Goal: Task Accomplishment & Management: Manage account settings

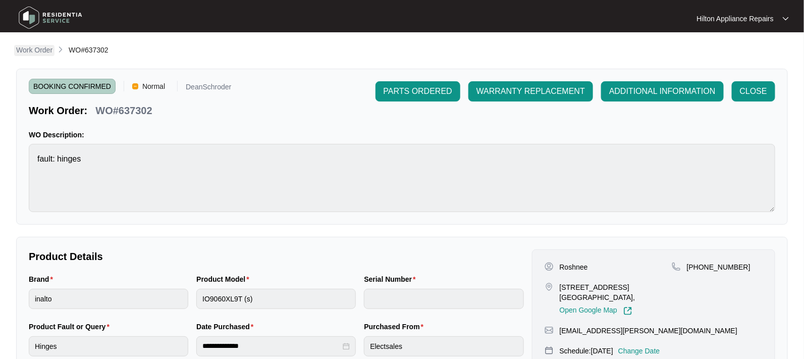
drag, startPoint x: 0, startPoint y: 0, endPoint x: 34, endPoint y: 48, distance: 59.1
click at [34, 48] on p "Work Order" at bounding box center [34, 50] width 36 height 10
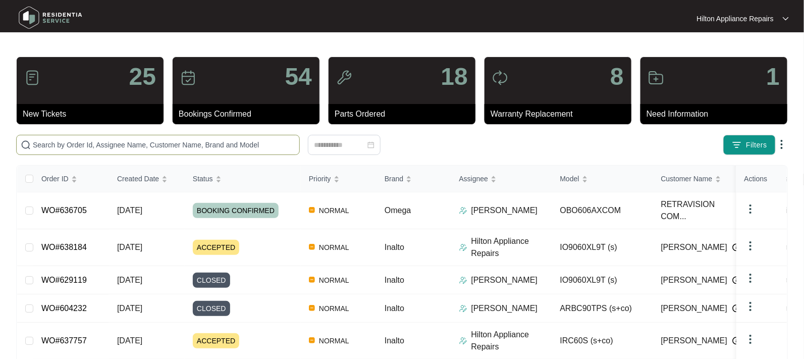
click at [97, 145] on input "text" at bounding box center [164, 144] width 263 height 11
paste input "WO#634273"
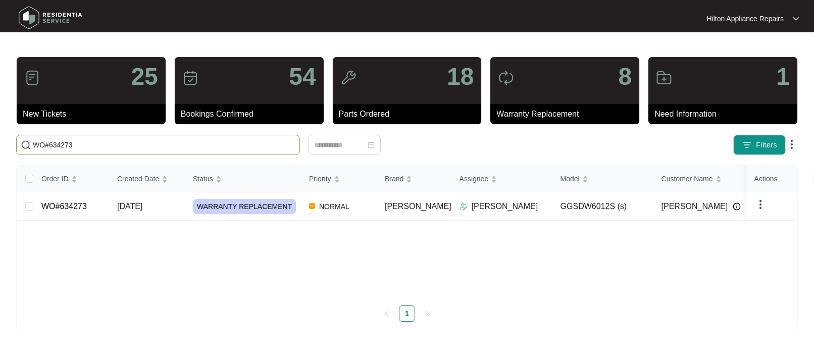
type input "WO#634273"
click at [128, 210] on span "[DATE]" at bounding box center [129, 206] width 25 height 9
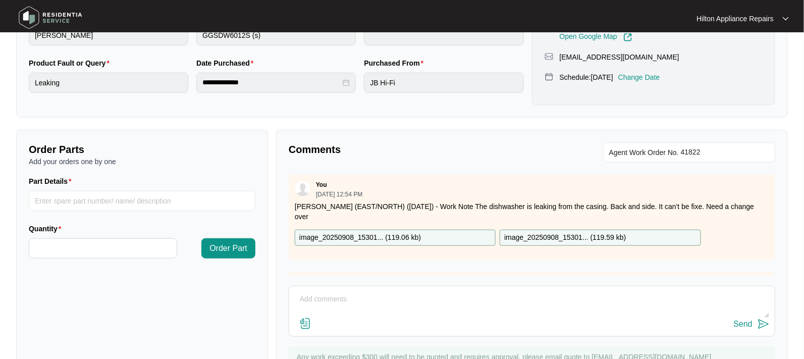
scroll to position [310, 0]
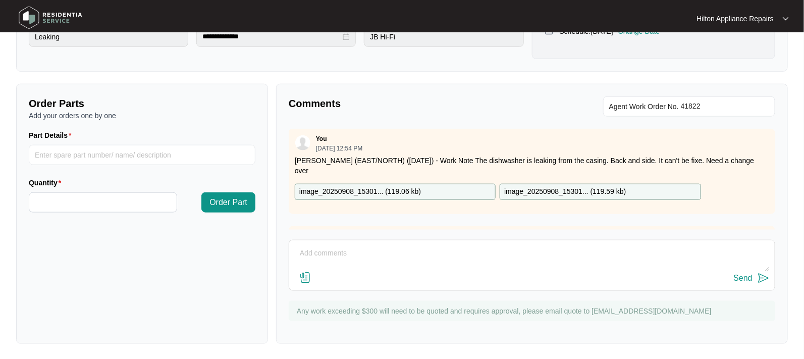
click at [329, 256] on textarea at bounding box center [532, 258] width 476 height 26
drag, startPoint x: 320, startPoint y: 250, endPoint x: 301, endPoint y: 252, distance: 18.8
click at [301, 252] on textarea "Called [PERSON_NAME] to advised of change over and to call us to arrange" at bounding box center [532, 258] width 476 height 26
click at [502, 253] on textarea "Called [PERSON_NAME] to advised of change over and to call us to arrange" at bounding box center [532, 258] width 476 height 26
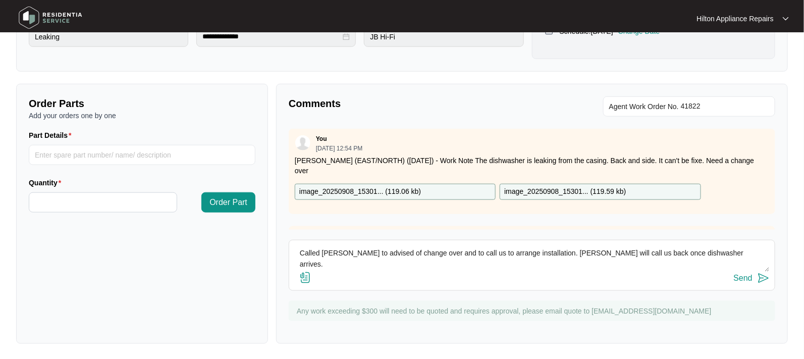
type textarea "Called [PERSON_NAME] to advised of change over and to call us to arrange instal…"
click at [736, 275] on div "Send" at bounding box center [743, 278] width 19 height 9
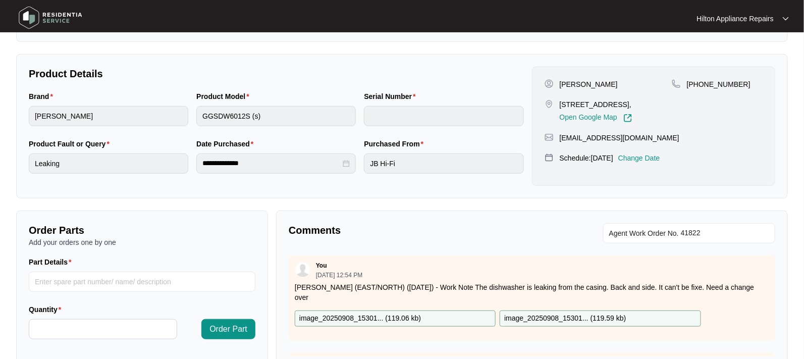
scroll to position [0, 0]
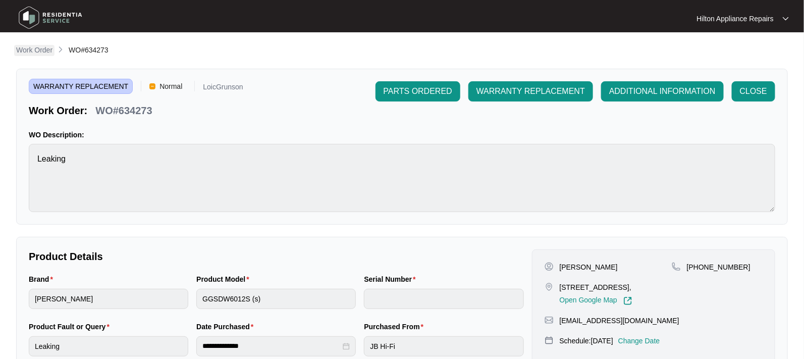
click at [31, 51] on p "Work Order" at bounding box center [34, 50] width 36 height 10
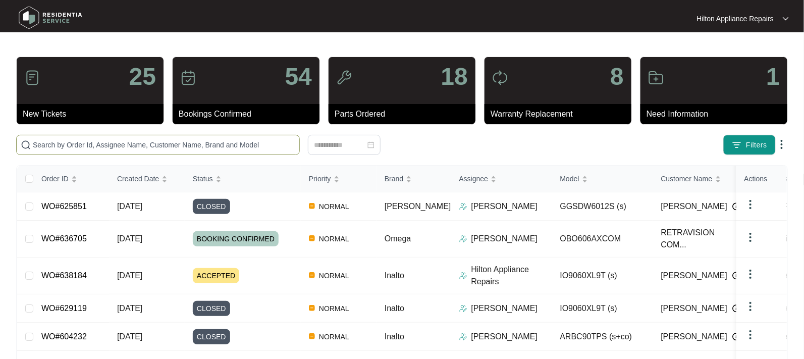
click at [70, 137] on span at bounding box center [158, 145] width 284 height 20
paste input "638695"
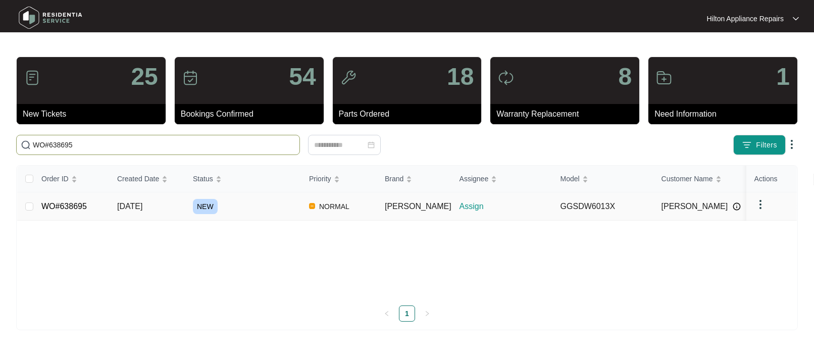
type input "WO#638695"
click at [141, 202] on span "[DATE]" at bounding box center [129, 206] width 25 height 9
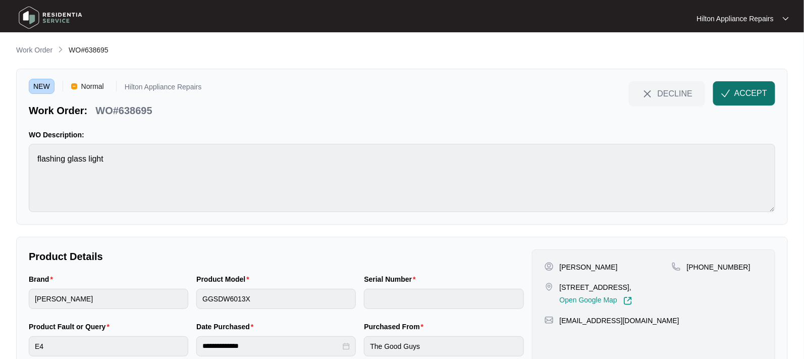
click at [740, 94] on span "ACCEPT" at bounding box center [751, 93] width 33 height 12
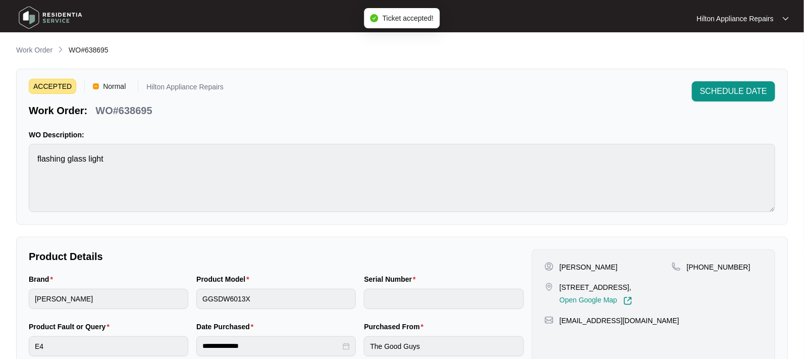
click at [192, 296] on div "Brand [PERSON_NAME] Product Model GGSDW6013X Serial Number" at bounding box center [276, 297] width 503 height 47
drag, startPoint x: 639, startPoint y: 282, endPoint x: 561, endPoint y: 280, distance: 78.3
click at [561, 280] on div "[PERSON_NAME] [STREET_ADDRESS], Open Google Map" at bounding box center [608, 283] width 127 height 43
copy p "23 kaalak lane Mandurah"
drag, startPoint x: 577, startPoint y: 267, endPoint x: 561, endPoint y: 263, distance: 16.5
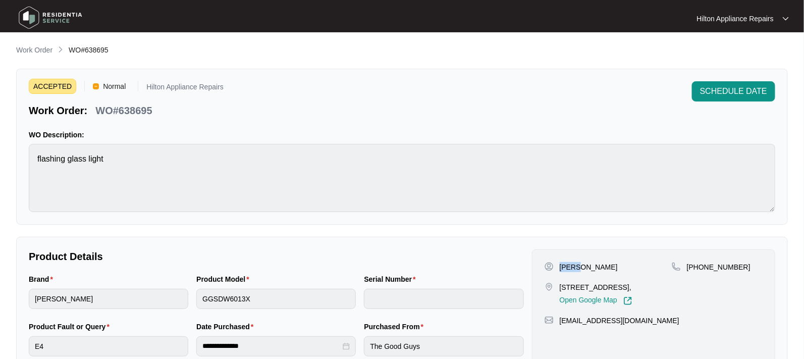
click at [561, 263] on p "[PERSON_NAME]" at bounding box center [589, 267] width 58 height 10
copy p "Taryn"
drag, startPoint x: 608, startPoint y: 269, endPoint x: 579, endPoint y: 267, distance: 28.9
click at [579, 267] on p "[PERSON_NAME]" at bounding box center [589, 267] width 58 height 10
copy p "[PERSON_NAME]"
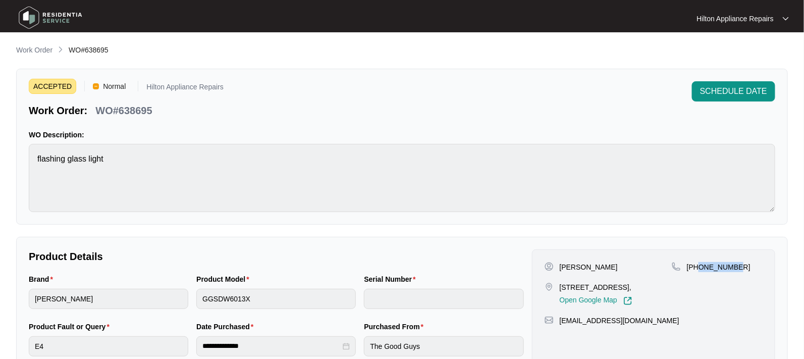
drag, startPoint x: 740, startPoint y: 267, endPoint x: 699, endPoint y: 264, distance: 41.0
click at [699, 264] on div "[PHONE_NUMBER]" at bounding box center [717, 267] width 91 height 10
copy p "435922679"
drag, startPoint x: 665, startPoint y: 320, endPoint x: 559, endPoint y: 317, distance: 105.6
click at [559, 317] on div "[EMAIL_ADDRESS][DOMAIN_NAME]" at bounding box center [654, 321] width 218 height 10
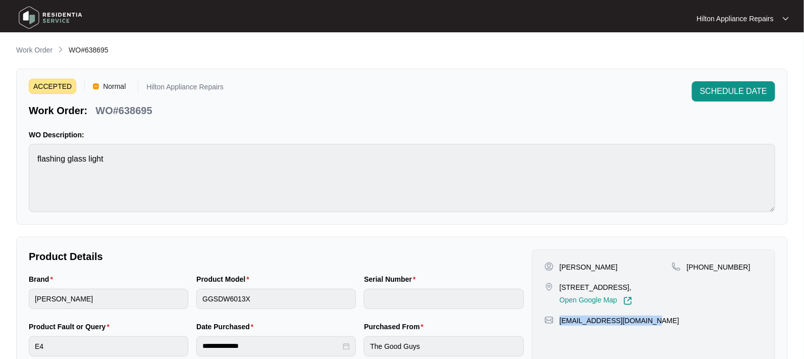
copy p "[EMAIL_ADDRESS][DOMAIN_NAME]"
click at [187, 298] on div "Brand [PERSON_NAME] Product Model GGSDW6013X Serial Number" at bounding box center [276, 297] width 503 height 47
drag, startPoint x: 158, startPoint y: 108, endPoint x: 87, endPoint y: 110, distance: 70.7
click at [87, 110] on div "Work Order: WO#638695" at bounding box center [126, 109] width 195 height 18
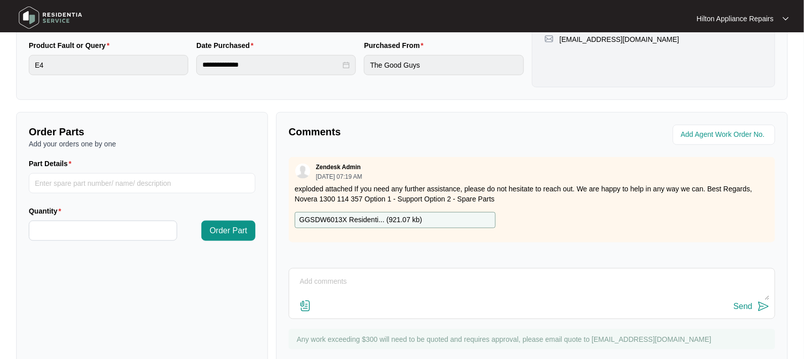
scroll to position [310, 0]
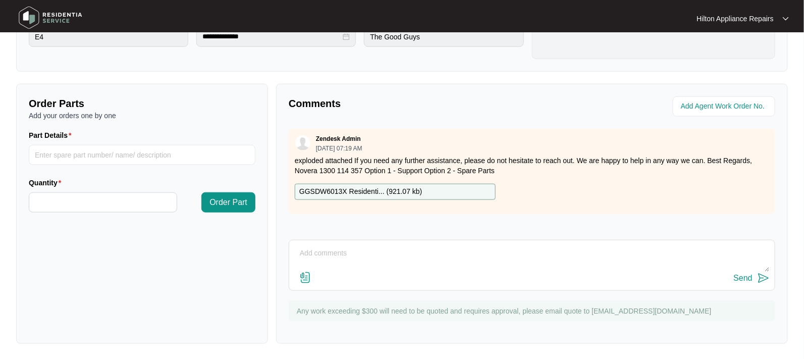
click at [309, 238] on div "Comments Zendesk Admin [DATE] 07:19 AM exploded attached If you need any furthe…" at bounding box center [532, 214] width 512 height 260
click at [311, 250] on textarea at bounding box center [532, 258] width 476 height 26
paste textarea "Called Taryn LMTC & texted"
type textarea "Called Taryn LMTC & texted"
click at [744, 276] on div "Send" at bounding box center [743, 278] width 19 height 9
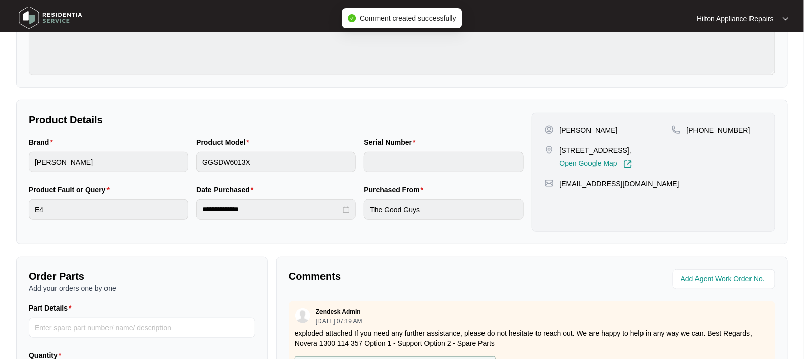
scroll to position [183, 0]
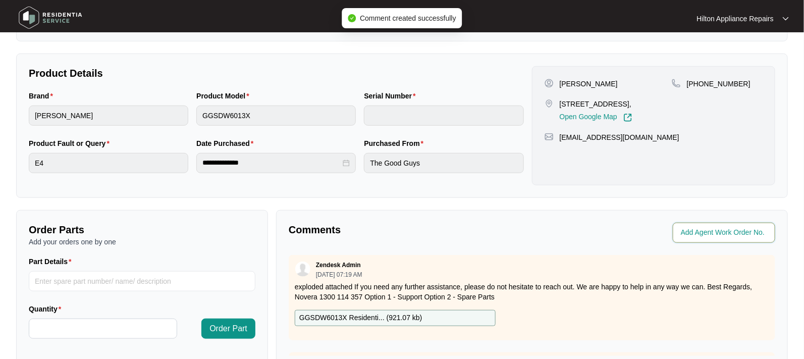
click at [707, 230] on input "string" at bounding box center [725, 233] width 88 height 12
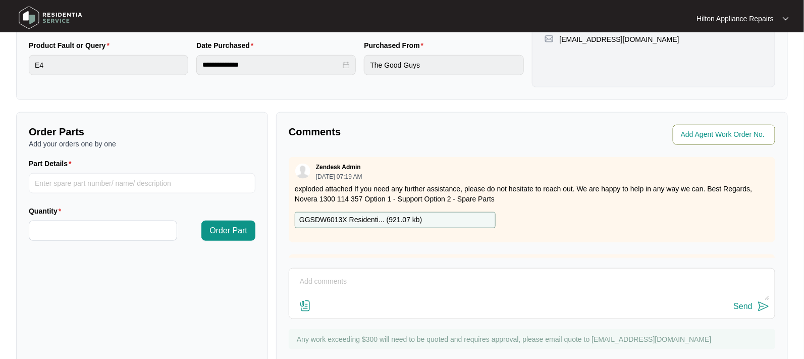
scroll to position [310, 0]
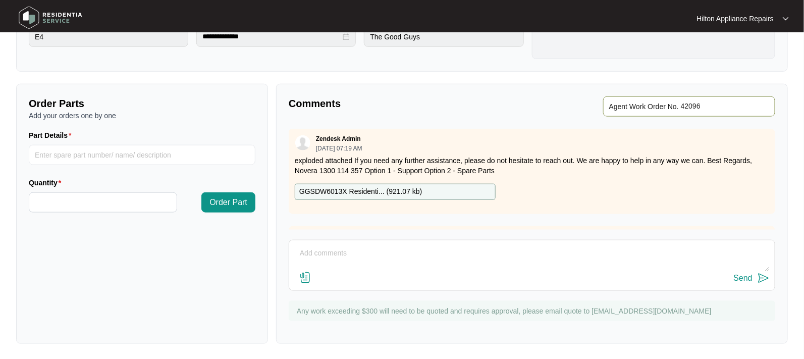
type input "42096"
click at [465, 116] on div "Comments Agent Work Order No. Zendesk Admin [DATE] 07:19 AM exploded attached I…" at bounding box center [532, 214] width 512 height 260
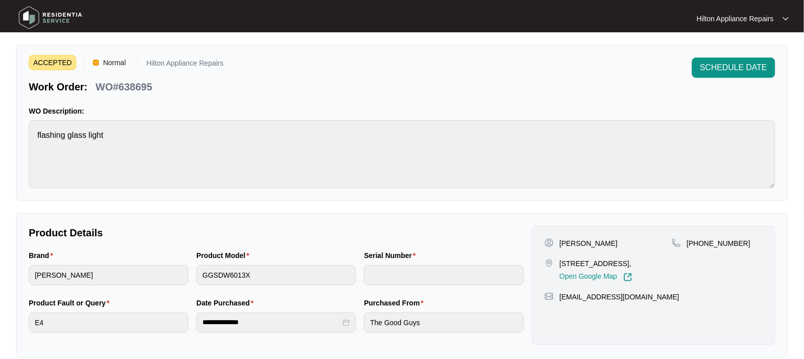
scroll to position [0, 0]
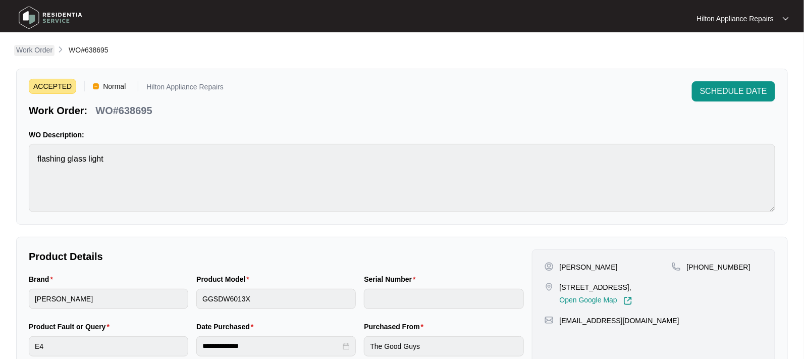
click at [26, 56] on link "Work Order" at bounding box center [34, 50] width 40 height 11
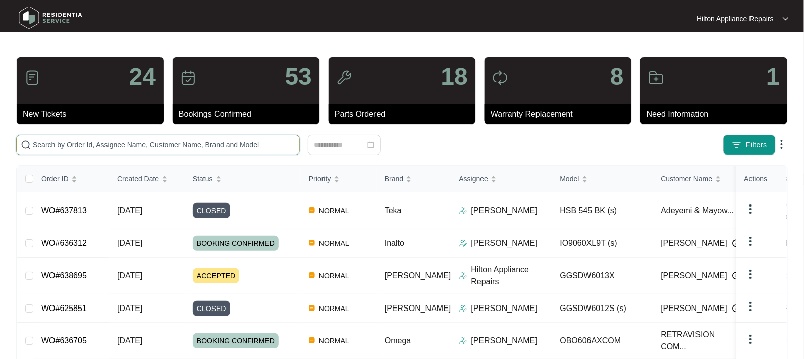
click at [62, 141] on input "text" at bounding box center [164, 144] width 263 height 11
paste input "638709"
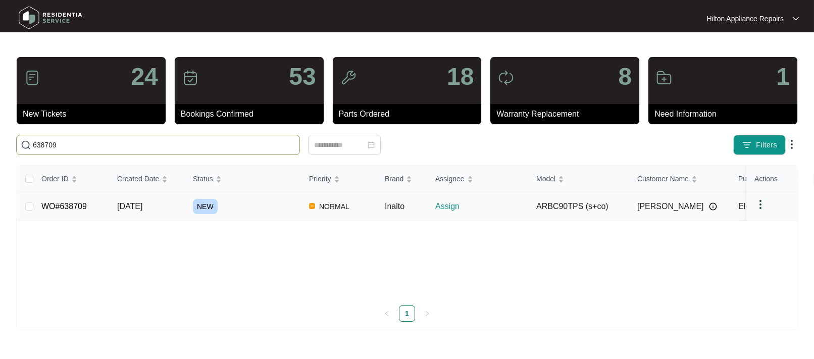
type input "638709"
click at [125, 203] on span "[DATE]" at bounding box center [129, 206] width 25 height 9
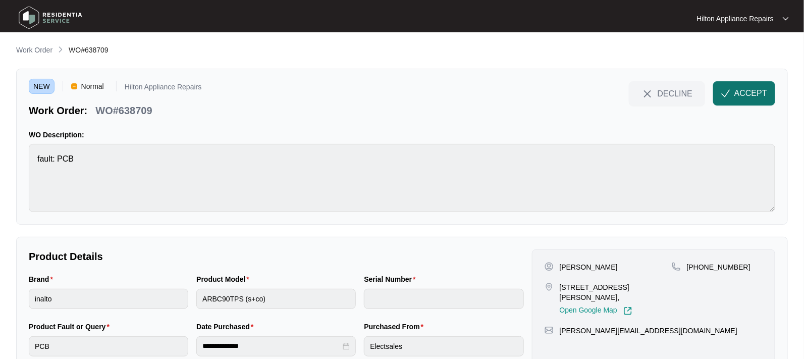
click at [746, 94] on span "ACCEPT" at bounding box center [751, 93] width 33 height 12
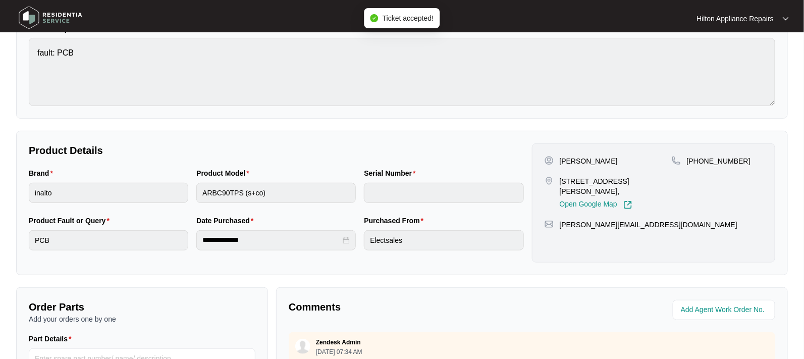
scroll to position [126, 0]
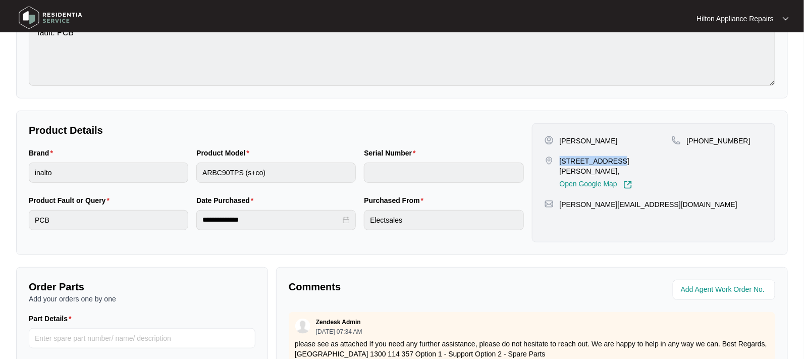
drag, startPoint x: 616, startPoint y: 160, endPoint x: 561, endPoint y: 161, distance: 55.0
click at [561, 161] on p "[STREET_ADDRESS][PERSON_NAME]," at bounding box center [616, 166] width 112 height 20
copy p "[STREET_ADDRESS]"
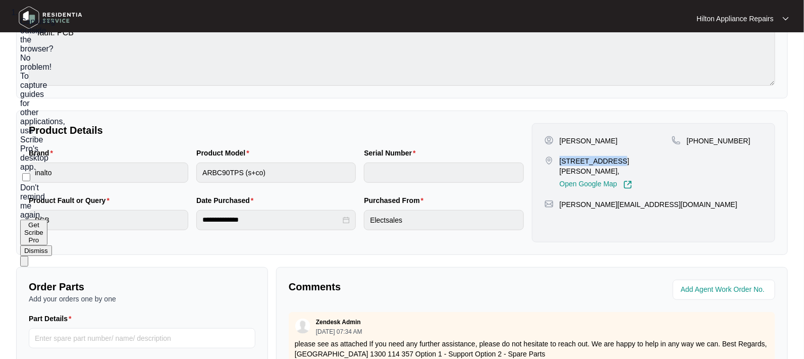
click at [52, 245] on button "Dismiss" at bounding box center [36, 250] width 32 height 11
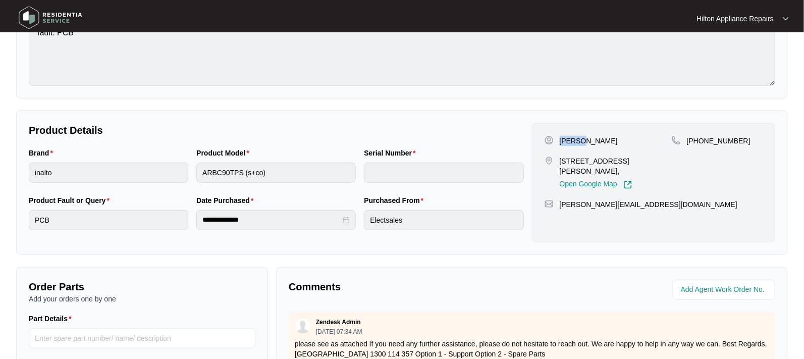
drag, startPoint x: 579, startPoint y: 140, endPoint x: 558, endPoint y: 139, distance: 20.3
click at [558, 139] on div "[PERSON_NAME]" at bounding box center [608, 141] width 127 height 10
copy p "[PERSON_NAME]"
drag, startPoint x: 605, startPoint y: 136, endPoint x: 583, endPoint y: 141, distance: 22.2
click at [583, 141] on div "[PERSON_NAME]" at bounding box center [608, 141] width 127 height 10
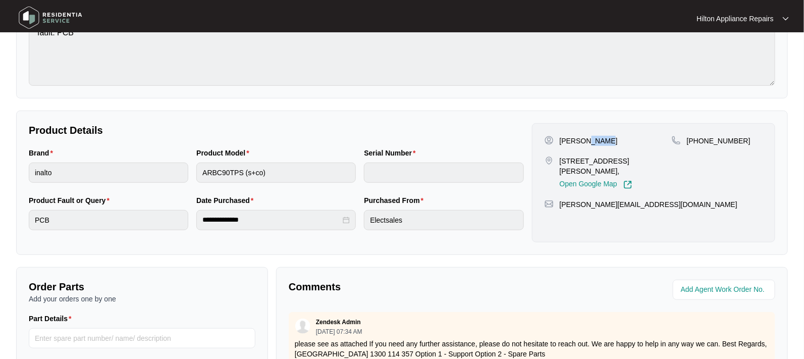
copy p "[PERSON_NAME]"
drag, startPoint x: 740, startPoint y: 138, endPoint x: 698, endPoint y: 140, distance: 42.4
click at [698, 140] on div "[PHONE_NUMBER]" at bounding box center [717, 141] width 91 height 10
copy p "478716343"
drag, startPoint x: 645, startPoint y: 208, endPoint x: 561, endPoint y: 206, distance: 83.8
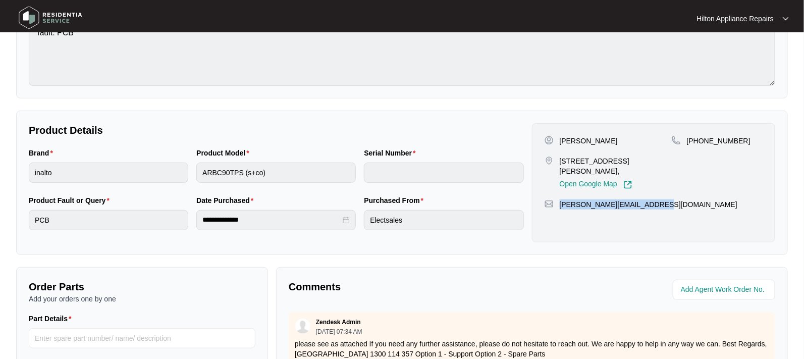
click at [561, 206] on div "[PERSON_NAME][EMAIL_ADDRESS][DOMAIN_NAME]" at bounding box center [654, 204] width 218 height 10
copy p "[PERSON_NAME][EMAIL_ADDRESS][DOMAIN_NAME]"
click at [125, 171] on div "Brand inalto Product Model ARBC90TPS (s+co) Serial Number" at bounding box center [276, 170] width 503 height 47
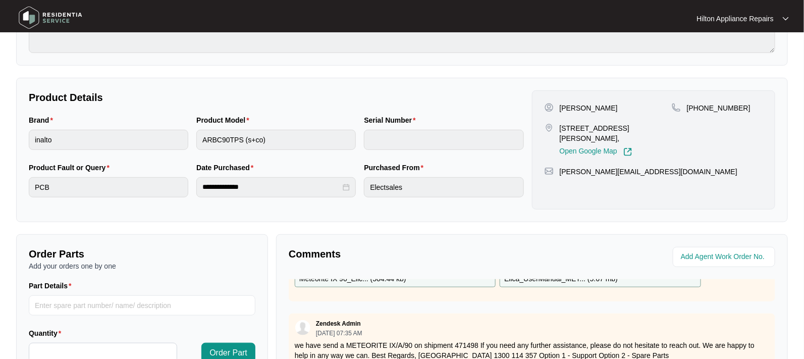
scroll to position [0, 0]
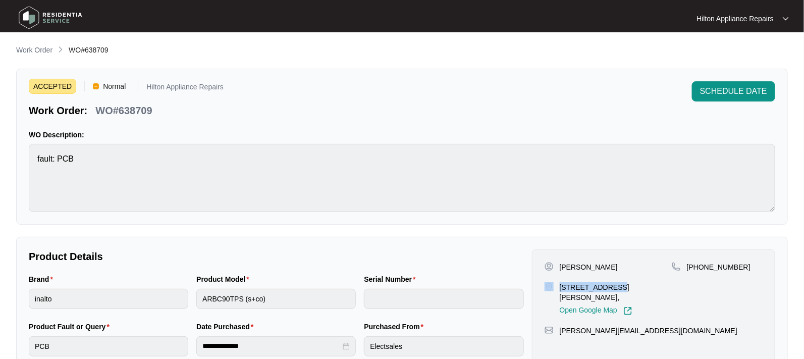
drag, startPoint x: 616, startPoint y: 286, endPoint x: 553, endPoint y: 286, distance: 62.6
click at [553, 286] on div "[STREET_ADDRESS][PERSON_NAME], Open Google Map" at bounding box center [608, 298] width 127 height 33
drag, startPoint x: 580, startPoint y: 268, endPoint x: 561, endPoint y: 264, distance: 19.6
click at [561, 264] on p "[PERSON_NAME]" at bounding box center [589, 267] width 58 height 10
drag, startPoint x: 603, startPoint y: 268, endPoint x: 582, endPoint y: 264, distance: 21.7
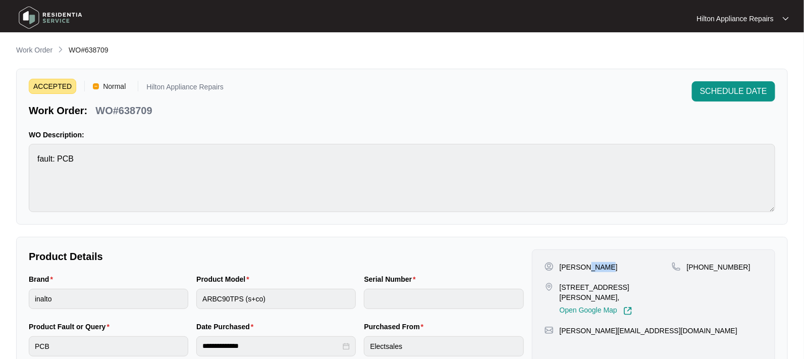
click at [582, 264] on div "[PERSON_NAME]" at bounding box center [608, 267] width 127 height 10
drag, startPoint x: 731, startPoint y: 265, endPoint x: 699, endPoint y: 264, distance: 32.4
click at [699, 264] on div "[PHONE_NUMBER]" at bounding box center [717, 267] width 91 height 10
drag, startPoint x: 650, startPoint y: 330, endPoint x: 559, endPoint y: 326, distance: 90.5
click at [559, 326] on div "[PERSON_NAME][EMAIL_ADDRESS][DOMAIN_NAME]" at bounding box center [654, 331] width 218 height 10
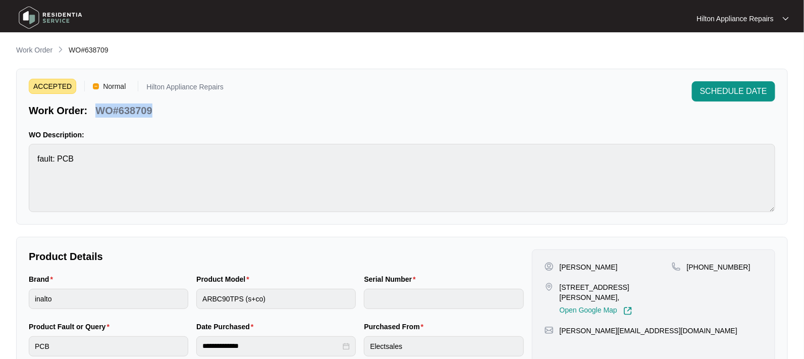
drag, startPoint x: 129, startPoint y: 113, endPoint x: 93, endPoint y: 114, distance: 35.9
click at [93, 114] on div "Work Order: WO#638709" at bounding box center [126, 109] width 195 height 18
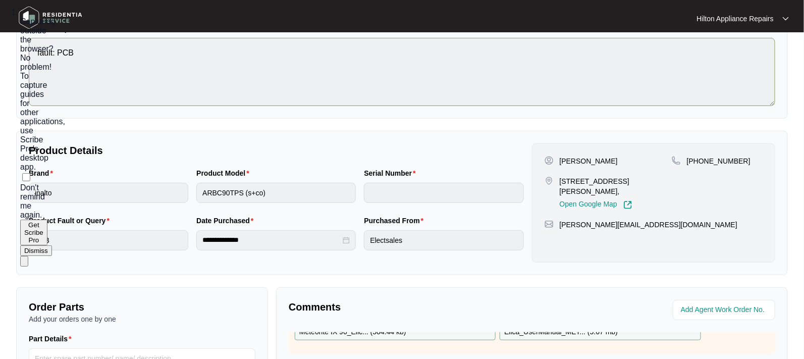
scroll to position [126, 0]
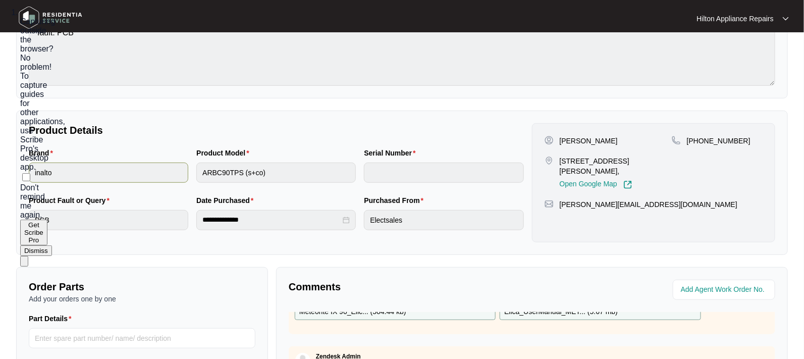
click at [181, 166] on div "Brand inalto Product Model ARBC90TPS (s+co) Serial Number" at bounding box center [276, 170] width 503 height 47
click at [724, 282] on span at bounding box center [724, 290] width 103 height 20
type input "42099"
drag, startPoint x: 492, startPoint y: 286, endPoint x: 464, endPoint y: 296, distance: 30.0
click at [491, 286] on p "Comments" at bounding box center [407, 287] width 236 height 14
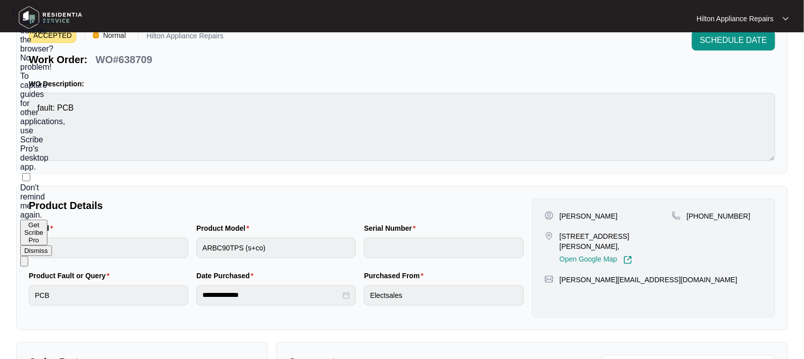
scroll to position [0, 0]
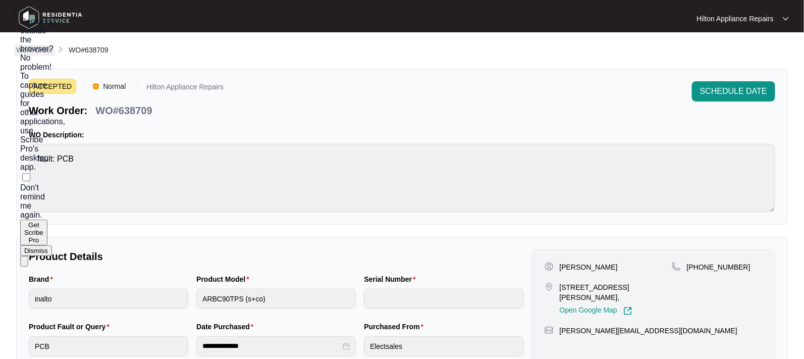
click at [39, 46] on p "Work Order" at bounding box center [34, 50] width 36 height 10
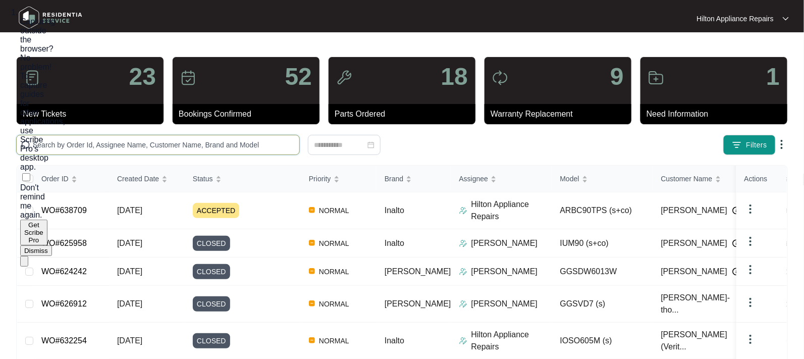
click at [44, 144] on input "text" at bounding box center [164, 144] width 263 height 11
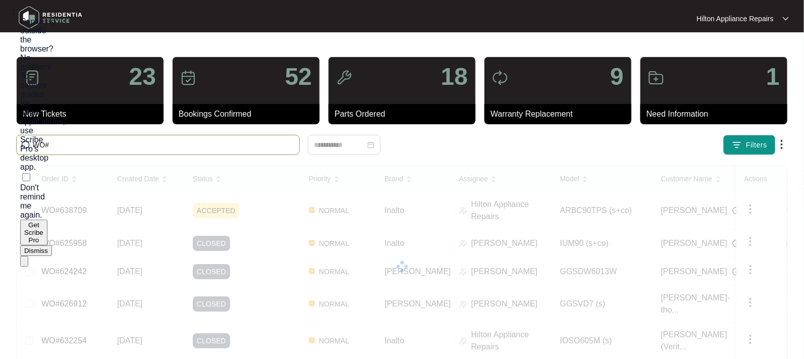
paste input "638686"
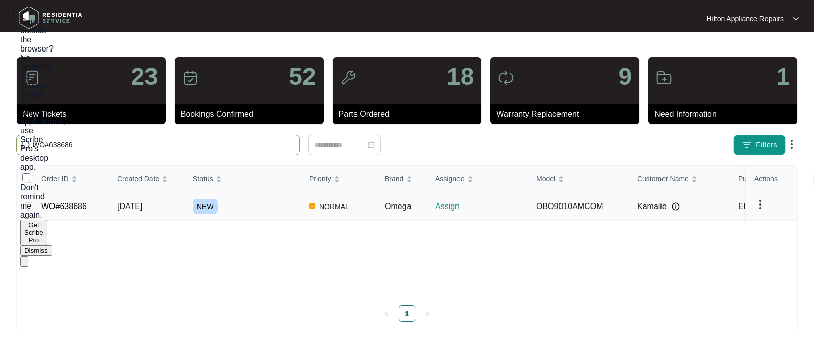
type input "WO#638686"
click at [139, 205] on span "[DATE]" at bounding box center [129, 206] width 25 height 9
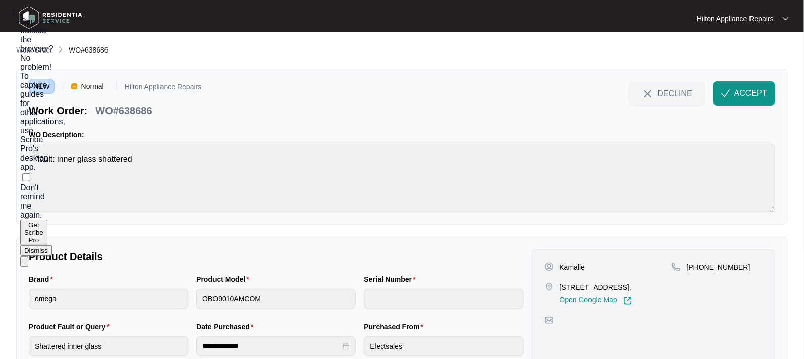
click at [52, 245] on button "Dismiss" at bounding box center [36, 250] width 32 height 11
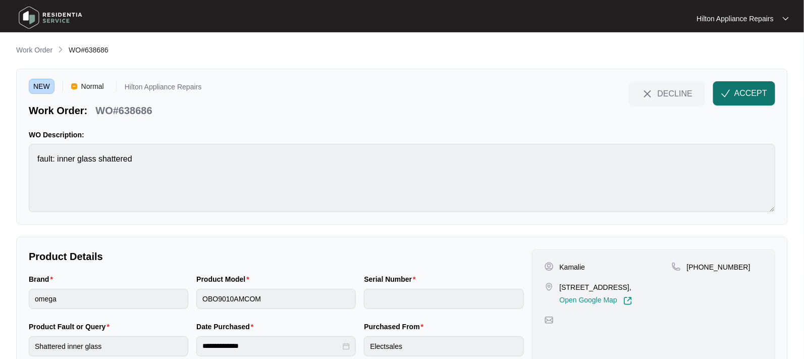
click at [750, 88] on span "ACCEPT" at bounding box center [751, 93] width 33 height 12
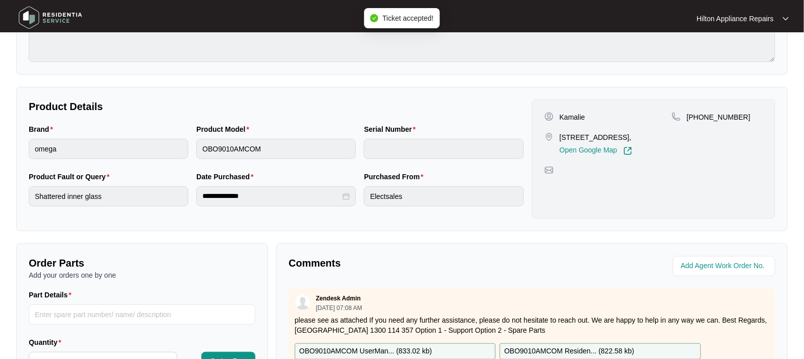
scroll to position [189, 0]
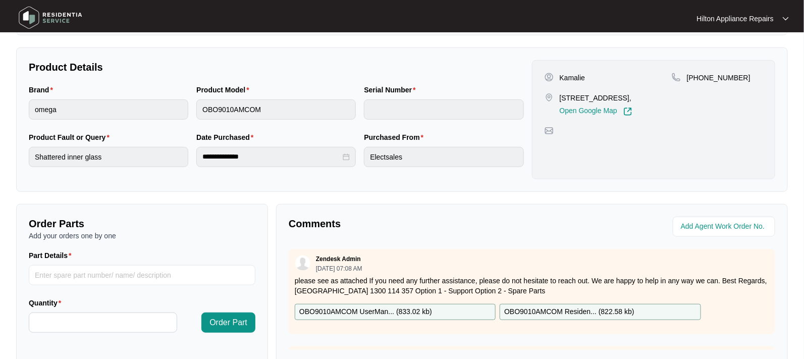
drag, startPoint x: 627, startPoint y: 95, endPoint x: 560, endPoint y: 96, distance: 66.2
click at [560, 96] on p "[STREET_ADDRESS]," at bounding box center [596, 98] width 73 height 10
drag, startPoint x: 570, startPoint y: 76, endPoint x: 554, endPoint y: 78, distance: 15.7
click at [560, 75] on div "Kamalie" at bounding box center [608, 78] width 127 height 10
drag, startPoint x: 699, startPoint y: 77, endPoint x: 716, endPoint y: 80, distance: 16.9
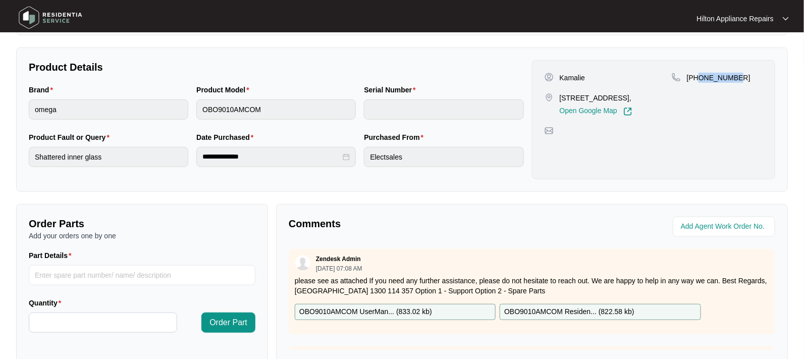
click at [700, 77] on div "[PHONE_NUMBER]" at bounding box center [717, 78] width 91 height 10
click at [171, 108] on div "Brand omega Product Model OBO9010AMCOM Serial Number" at bounding box center [276, 107] width 503 height 47
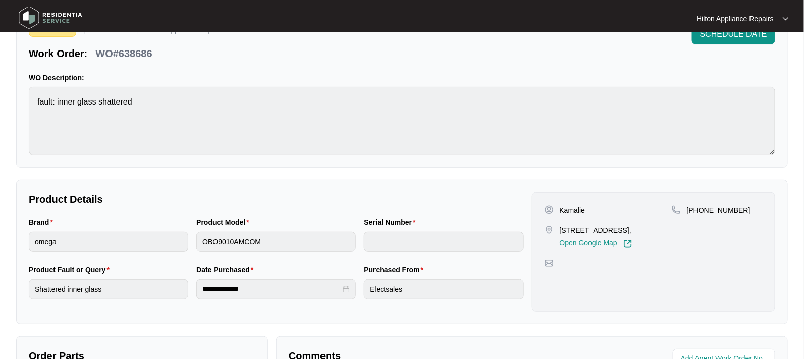
scroll to position [0, 0]
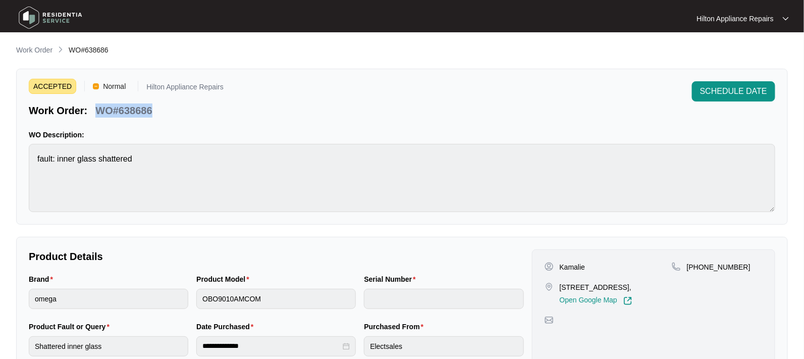
drag, startPoint x: 154, startPoint y: 113, endPoint x: 97, endPoint y: 109, distance: 56.2
click at [97, 109] on div "WO#638686" at bounding box center [123, 109] width 65 height 18
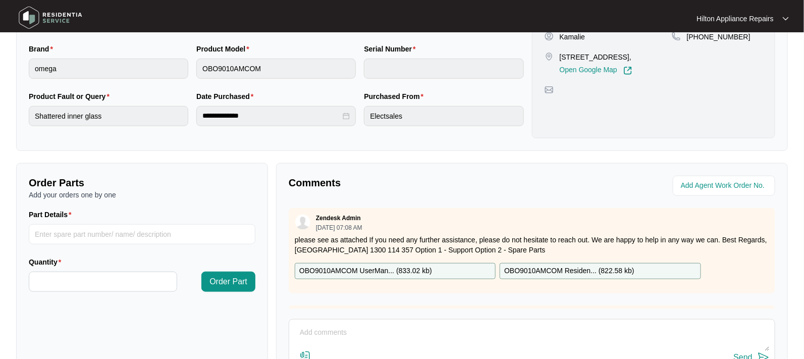
scroll to position [252, 0]
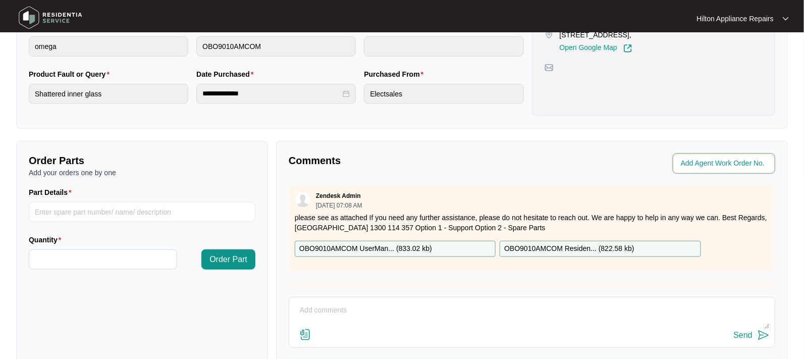
click at [693, 163] on input "string" at bounding box center [725, 164] width 88 height 12
type input "42101"
click at [467, 183] on div "Comments Agent Work Order No. Zendesk Admin [DATE] 07:08 AM please see as attac…" at bounding box center [532, 271] width 512 height 260
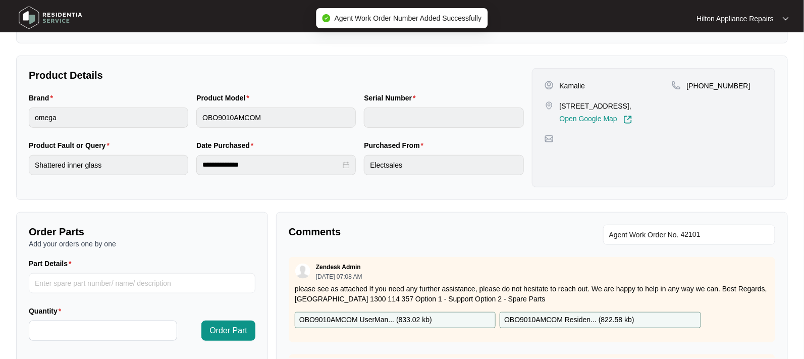
scroll to position [0, 0]
